Goal: Find specific page/section: Find specific page/section

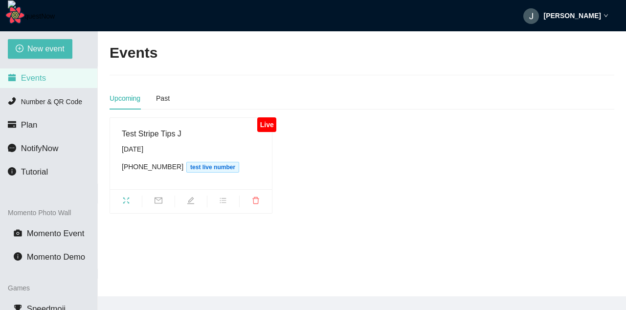
click at [123, 198] on icon "fullscreen" at bounding box center [126, 201] width 8 height 8
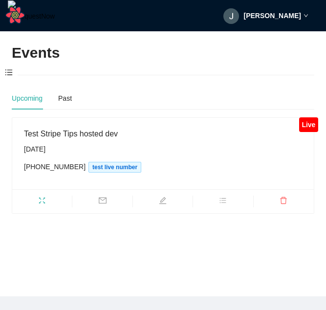
click at [43, 203] on icon "fullscreen" at bounding box center [42, 201] width 8 height 8
